Goal: Task Accomplishment & Management: Use online tool/utility

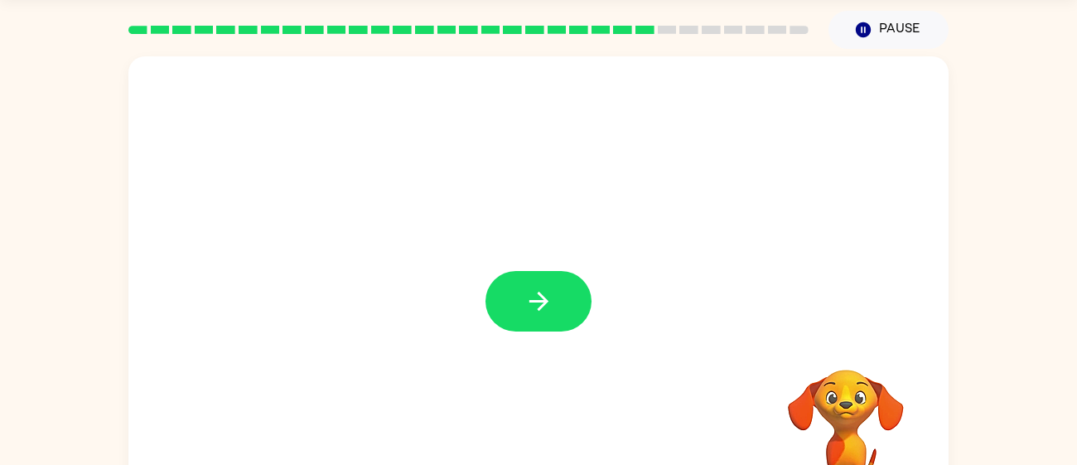
scroll to position [36, 0]
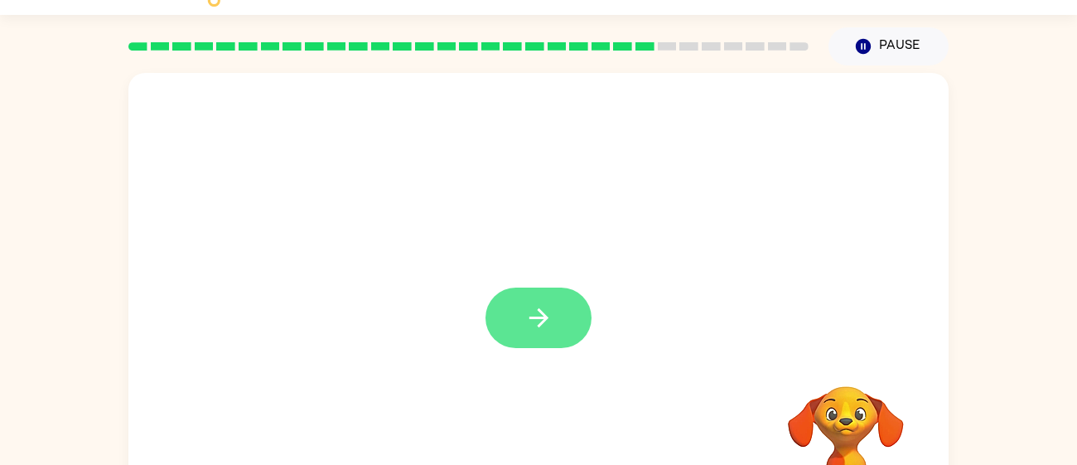
click at [537, 336] on button "button" at bounding box center [539, 318] width 106 height 60
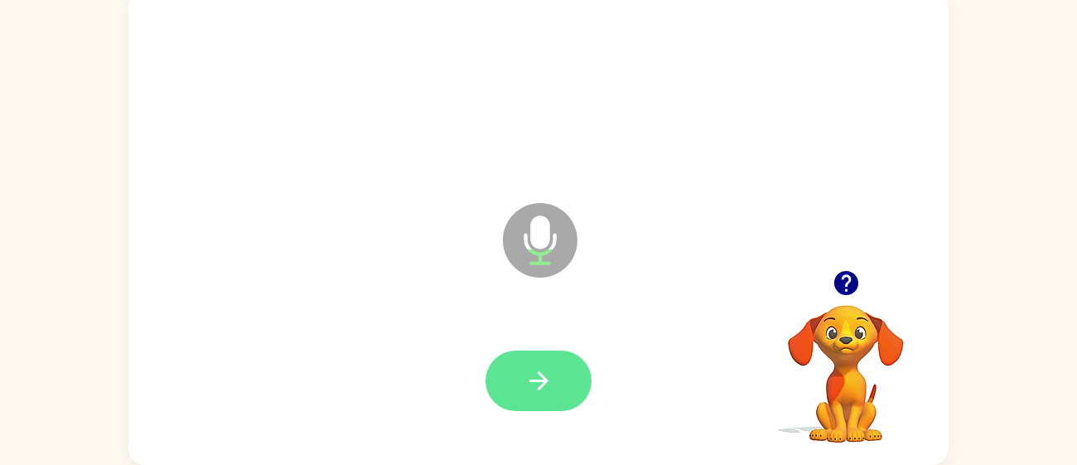
click at [551, 376] on icon "button" at bounding box center [539, 380] width 29 height 29
click at [557, 369] on button "button" at bounding box center [539, 381] width 106 height 60
click at [554, 387] on button "button" at bounding box center [539, 381] width 106 height 60
click at [555, 373] on button "button" at bounding box center [539, 381] width 106 height 60
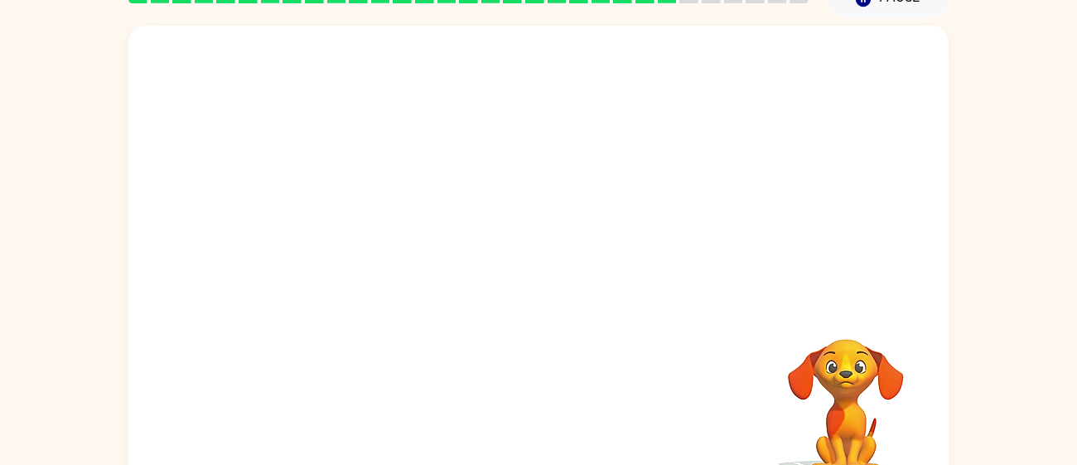
scroll to position [90, 0]
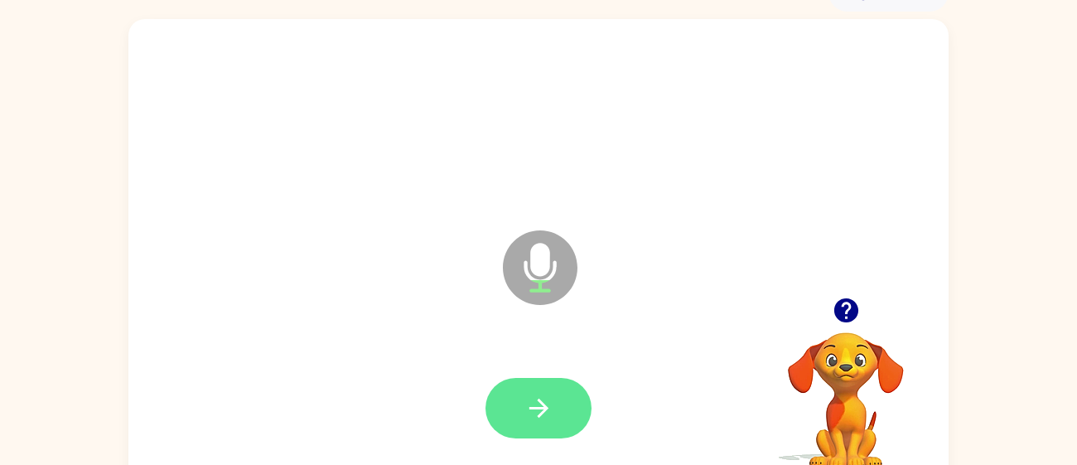
click at [539, 404] on icon "button" at bounding box center [539, 408] width 29 height 29
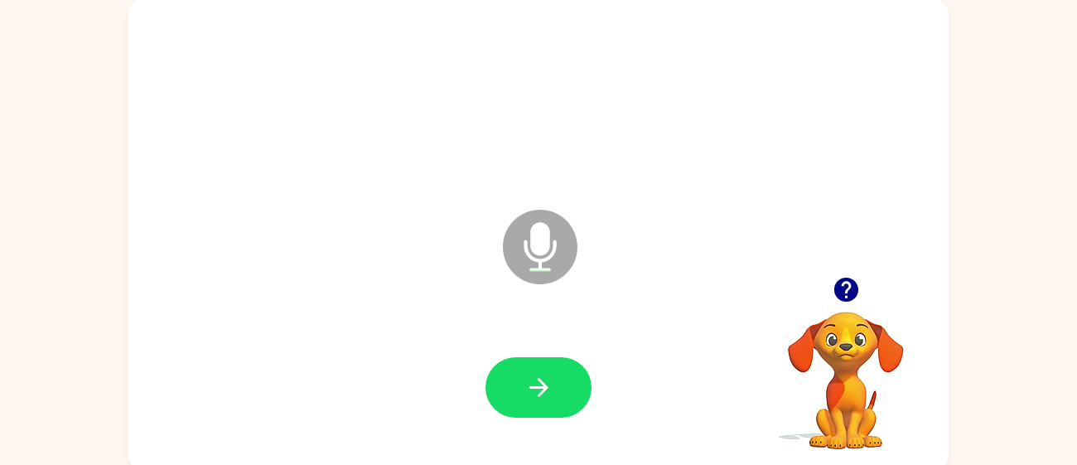
scroll to position [110, 0]
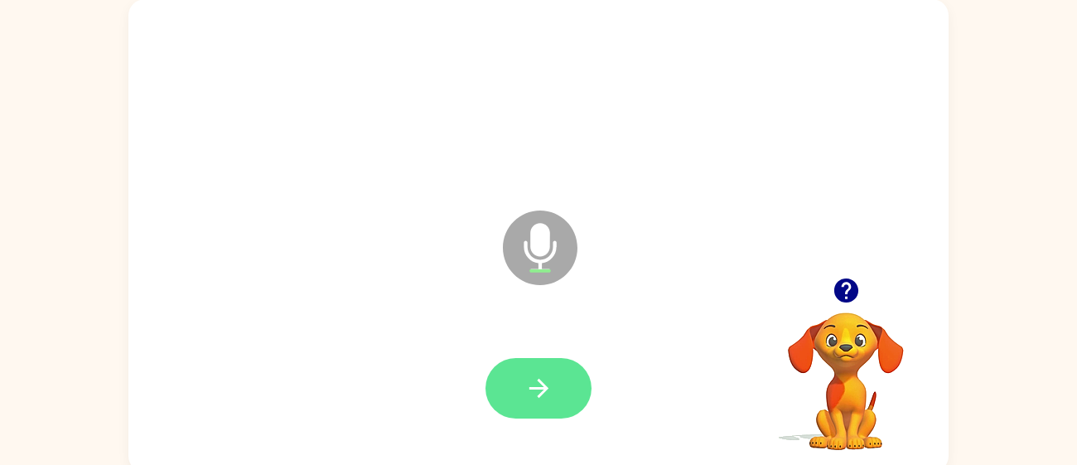
click at [559, 385] on button "button" at bounding box center [539, 388] width 106 height 60
click at [554, 388] on button "button" at bounding box center [539, 388] width 106 height 60
click at [559, 392] on button "button" at bounding box center [539, 388] width 106 height 60
click at [554, 400] on button "button" at bounding box center [539, 388] width 106 height 60
click at [535, 394] on icon "button" at bounding box center [539, 388] width 29 height 29
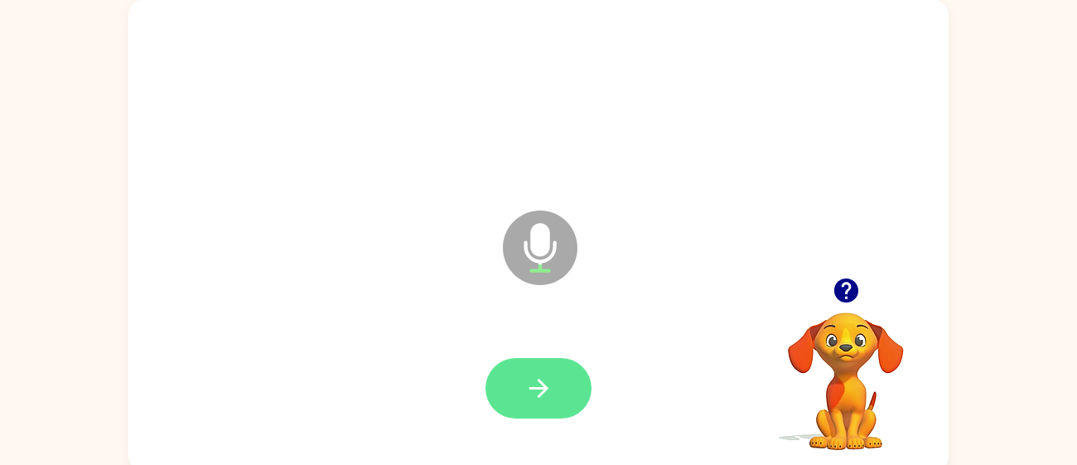
click at [562, 381] on button "button" at bounding box center [539, 388] width 106 height 60
click at [552, 385] on icon "button" at bounding box center [539, 388] width 29 height 29
click at [562, 390] on button "button" at bounding box center [539, 388] width 106 height 60
click at [558, 382] on button "button" at bounding box center [539, 388] width 106 height 60
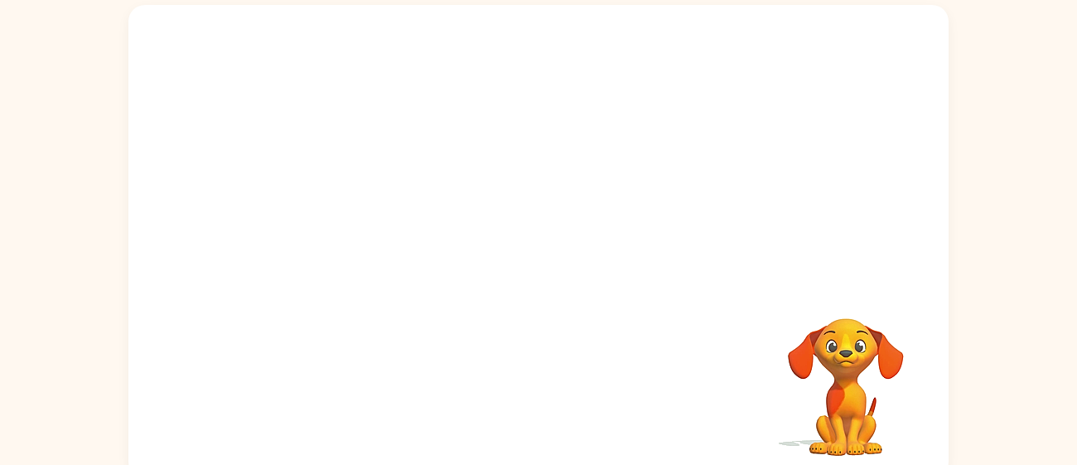
scroll to position [114, 0]
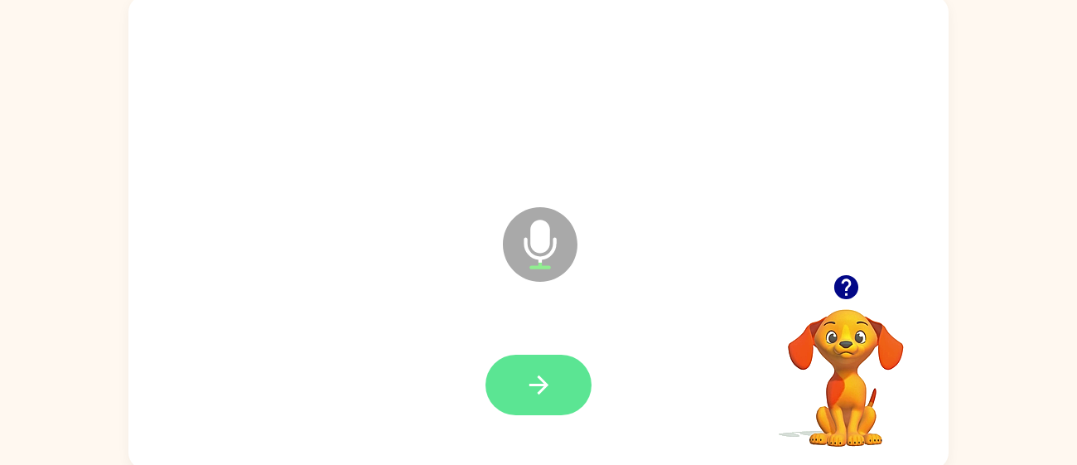
click at [555, 391] on button "button" at bounding box center [539, 385] width 106 height 60
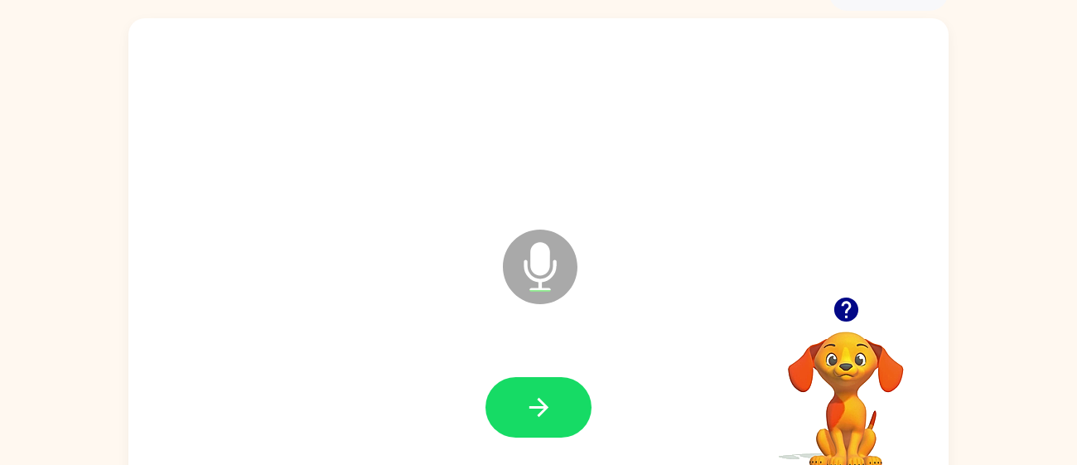
scroll to position [92, 0]
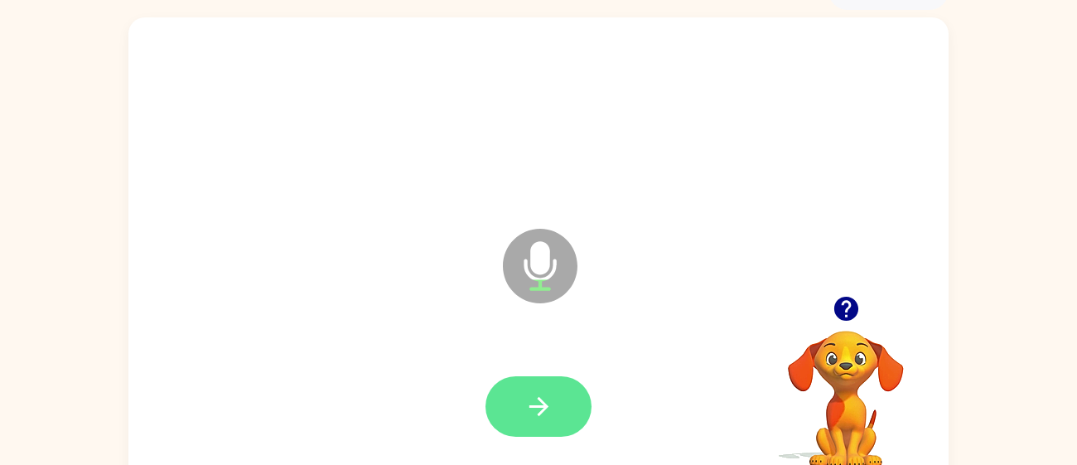
click at [556, 404] on button "button" at bounding box center [539, 406] width 106 height 60
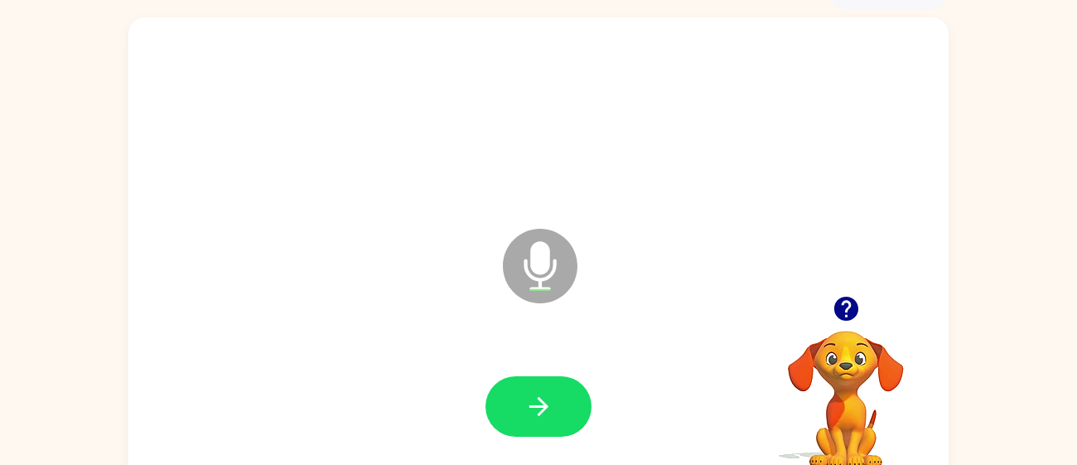
scroll to position [93, 0]
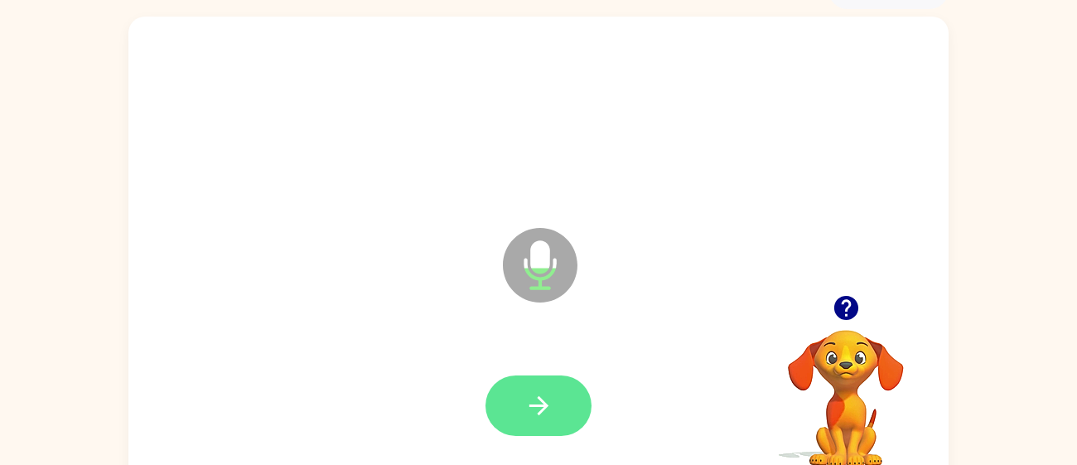
click at [544, 417] on icon "button" at bounding box center [539, 405] width 29 height 29
click at [554, 404] on button "button" at bounding box center [539, 405] width 106 height 60
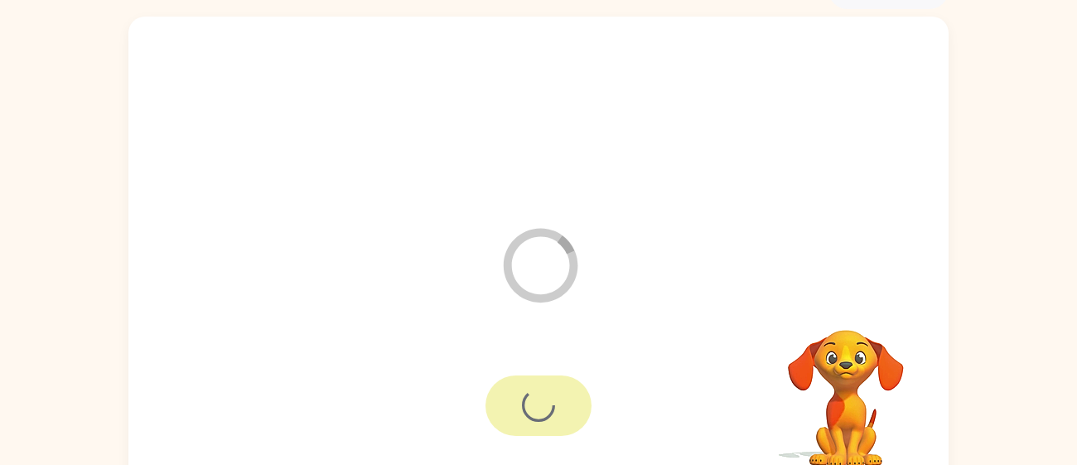
scroll to position [88, 0]
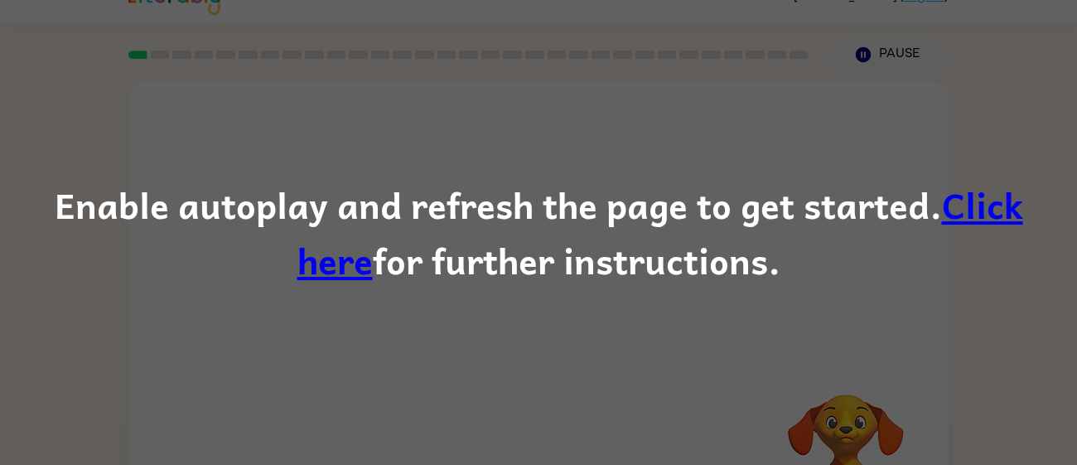
scroll to position [41, 0]
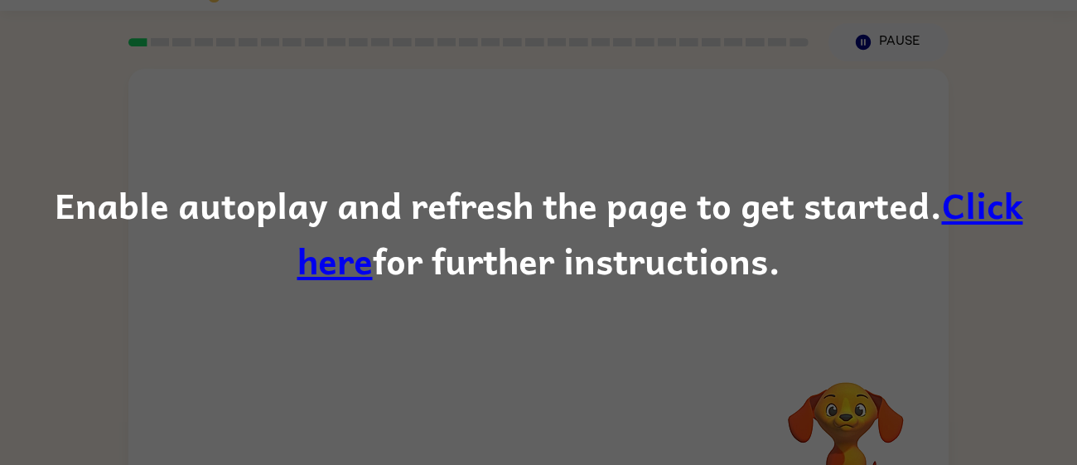
click at [994, 207] on link "Click here" at bounding box center [660, 233] width 726 height 112
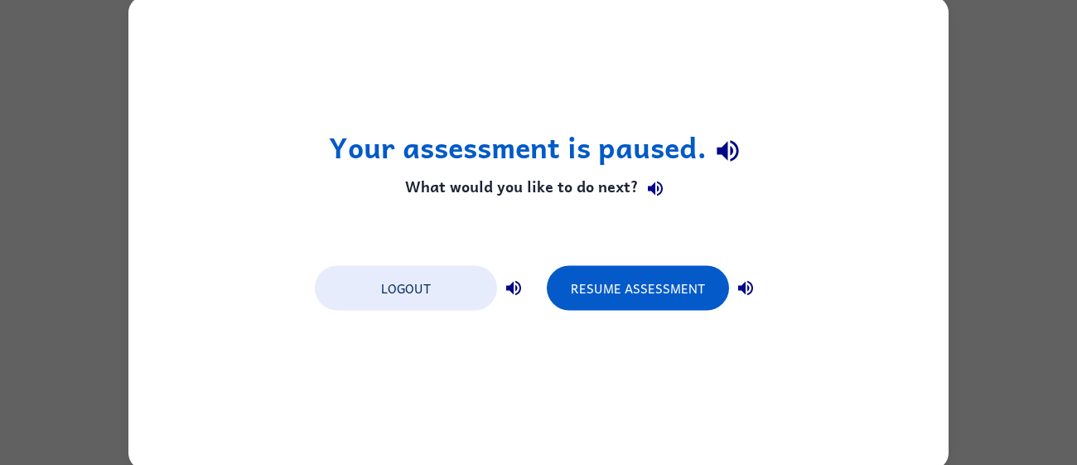
scroll to position [0, 0]
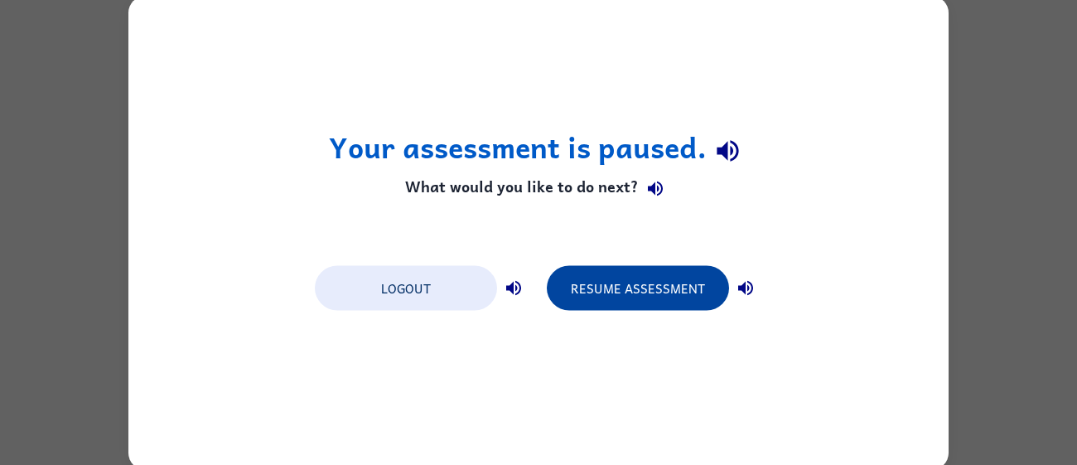
click at [661, 297] on button "Resume Assessment" at bounding box center [638, 287] width 182 height 45
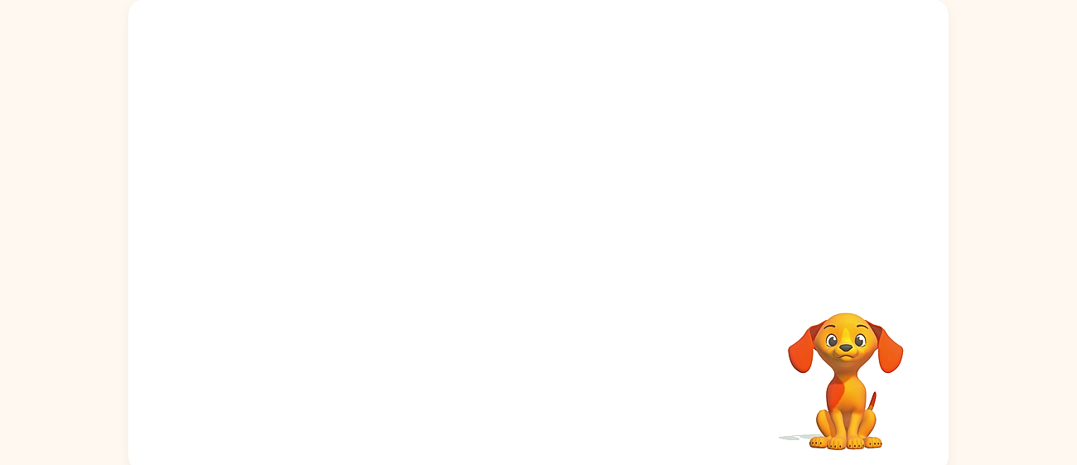
scroll to position [118, 0]
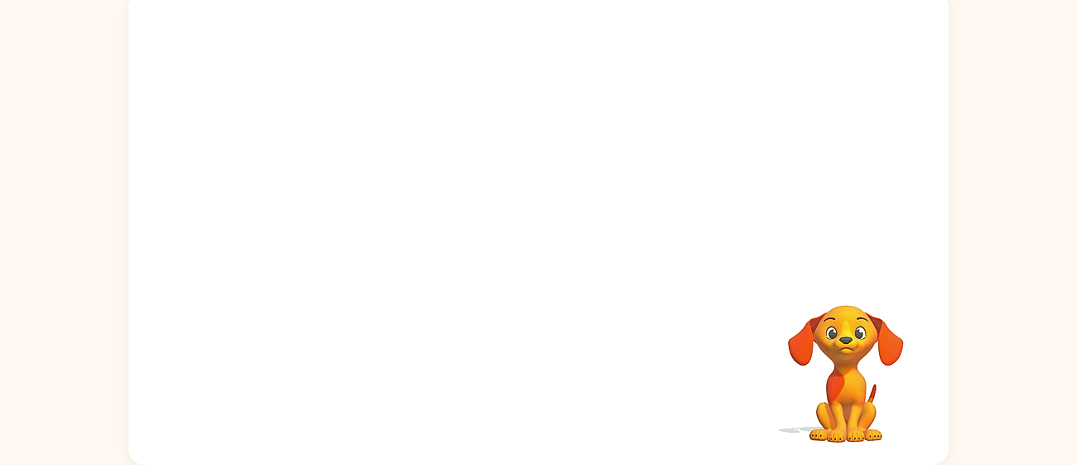
click at [653, 278] on div "Your browser must support playing .mp4 files to use Literably. Please try using…" at bounding box center [538, 228] width 820 height 473
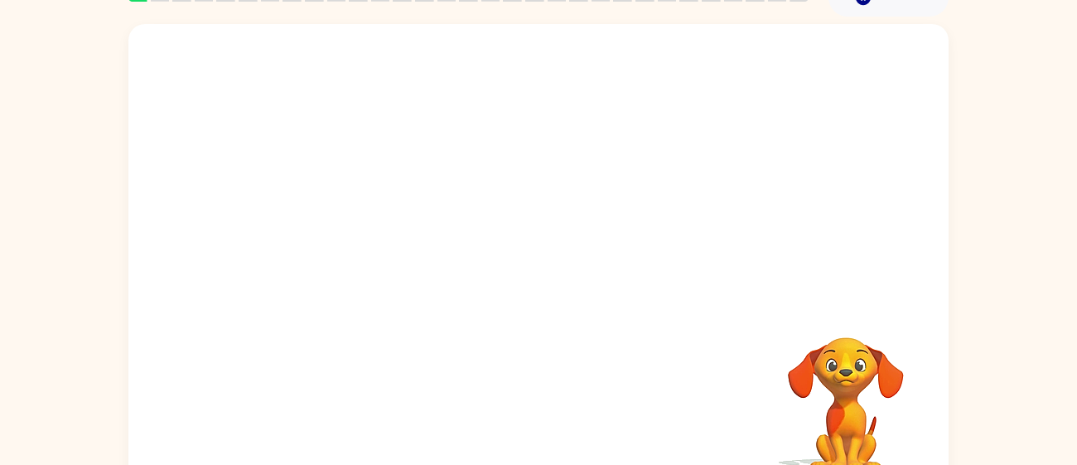
scroll to position [90, 0]
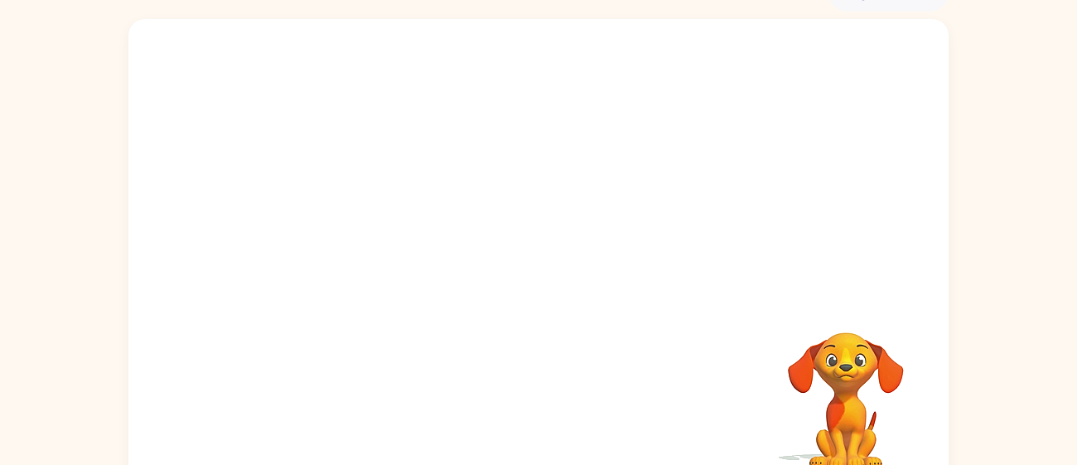
click at [492, 172] on video "Your browser must support playing .mp4 files to use Literably. Please try using…" at bounding box center [538, 158] width 820 height 278
click at [496, 162] on video "Your browser must support playing .mp4 files to use Literably. Please try using…" at bounding box center [538, 158] width 820 height 278
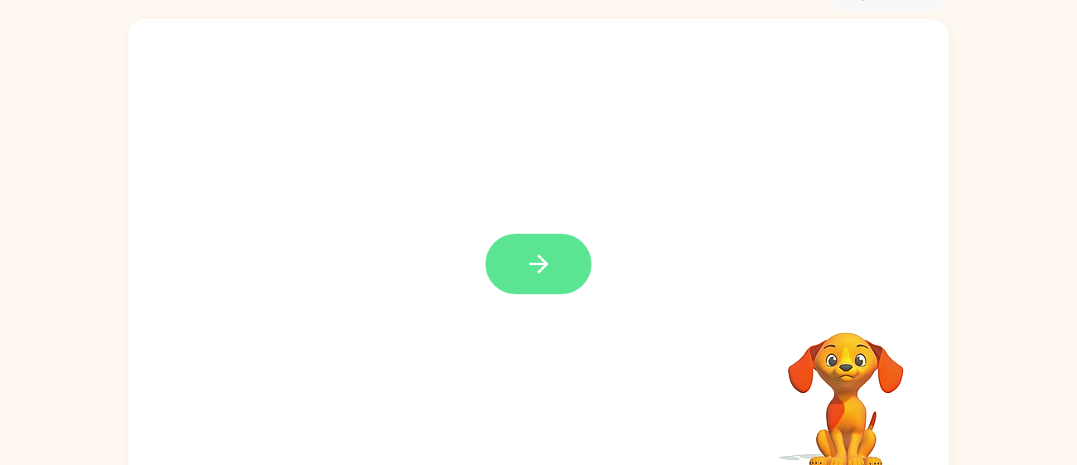
click at [518, 254] on button "button" at bounding box center [539, 264] width 106 height 60
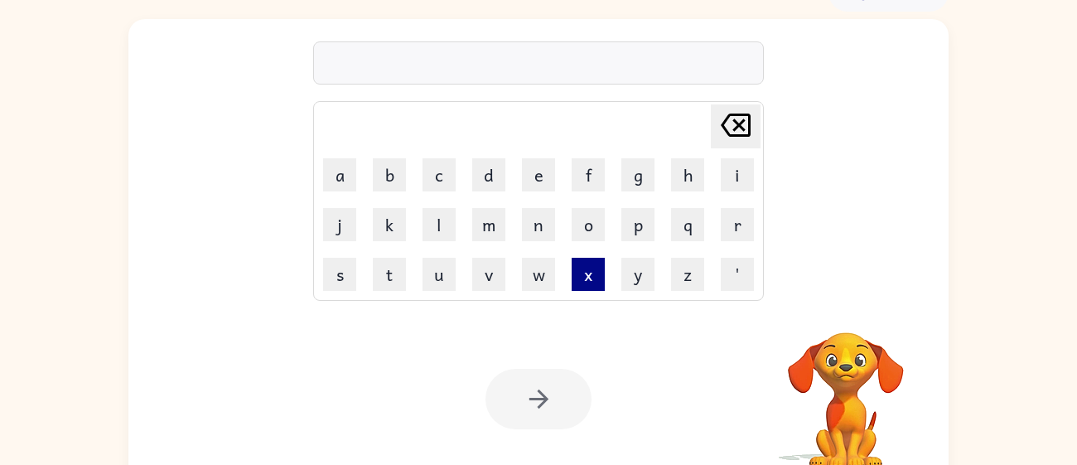
click at [576, 280] on button "x" at bounding box center [588, 274] width 33 height 33
click at [725, 127] on icon "Delete Delete last character input" at bounding box center [736, 125] width 40 height 40
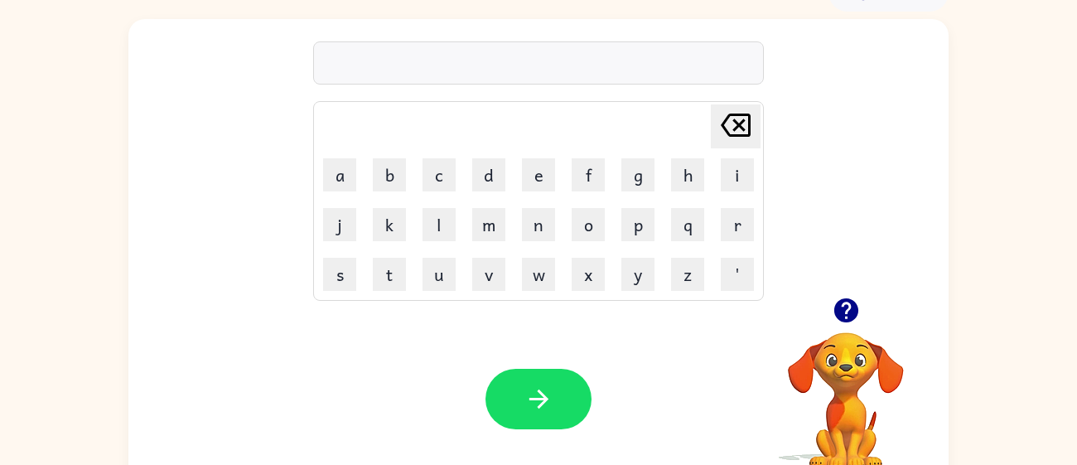
type button "delete"
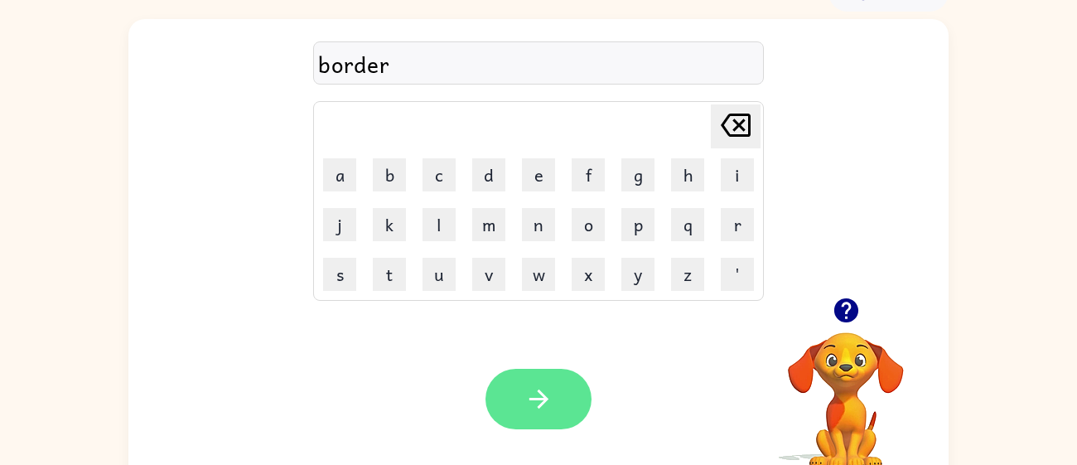
click at [574, 405] on button "button" at bounding box center [539, 399] width 106 height 60
click at [570, 409] on button "button" at bounding box center [539, 399] width 106 height 60
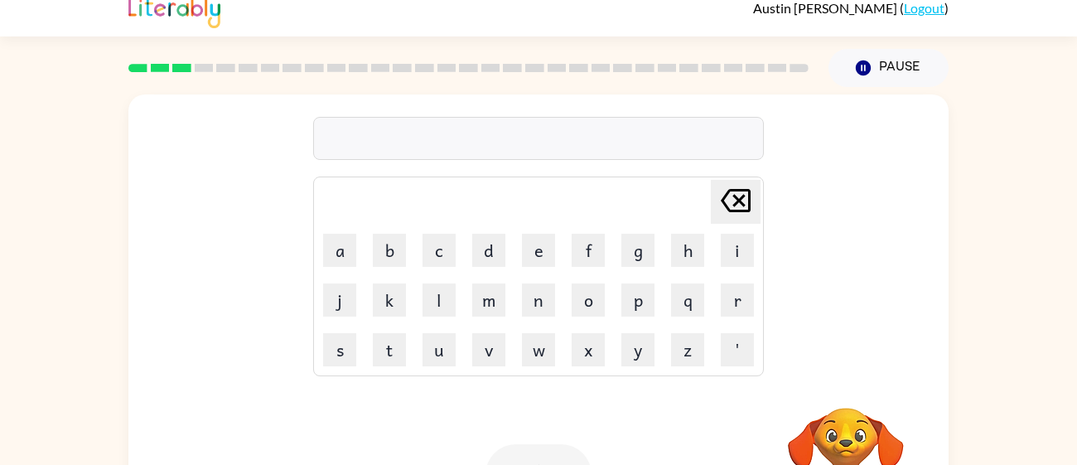
scroll to position [0, 0]
